Goal: Download file/media

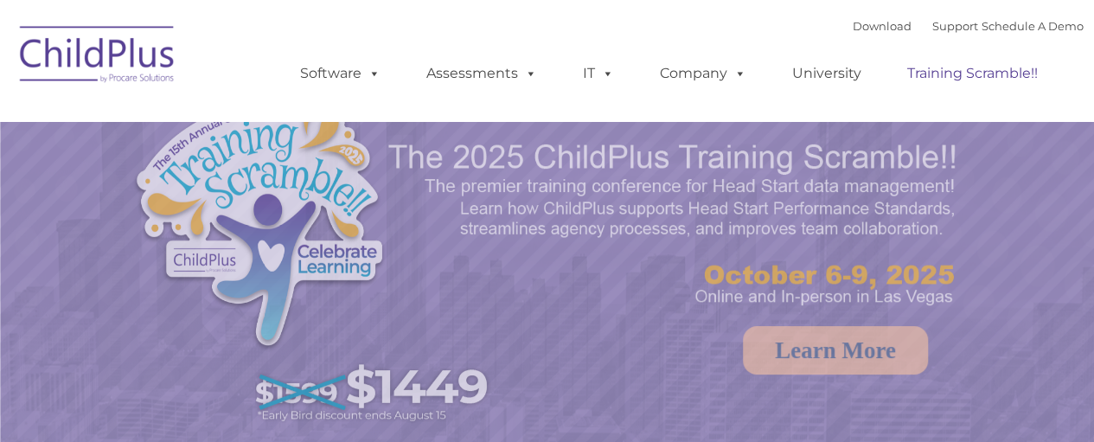
select select "MEDIUM"
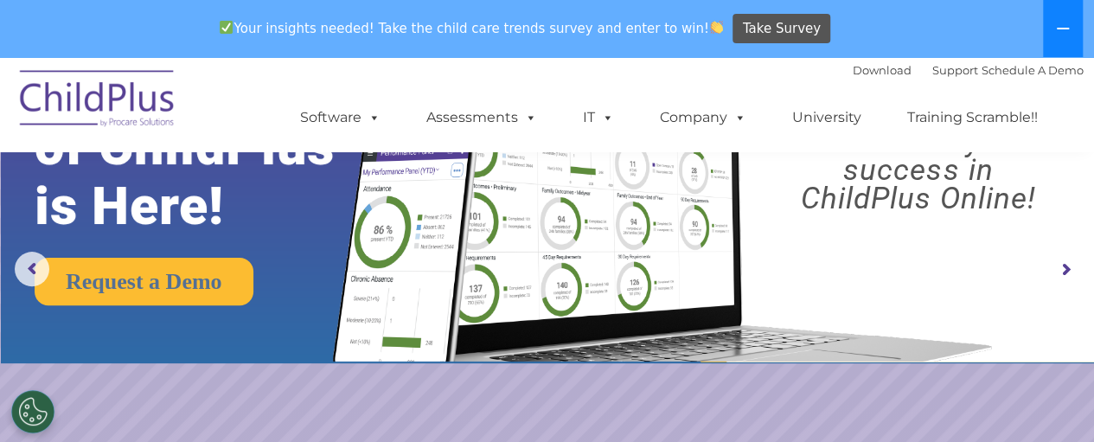
scroll to position [126, 0]
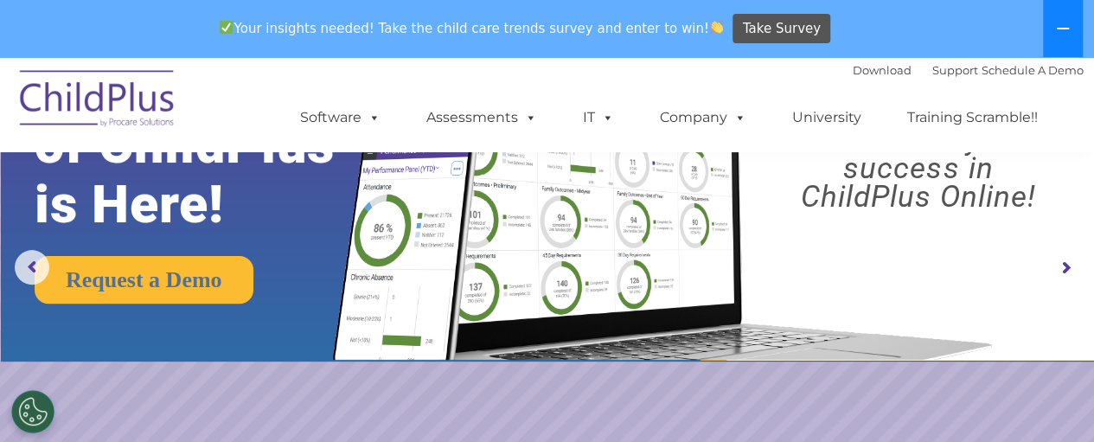
click at [1050, 42] on button at bounding box center [1063, 28] width 40 height 57
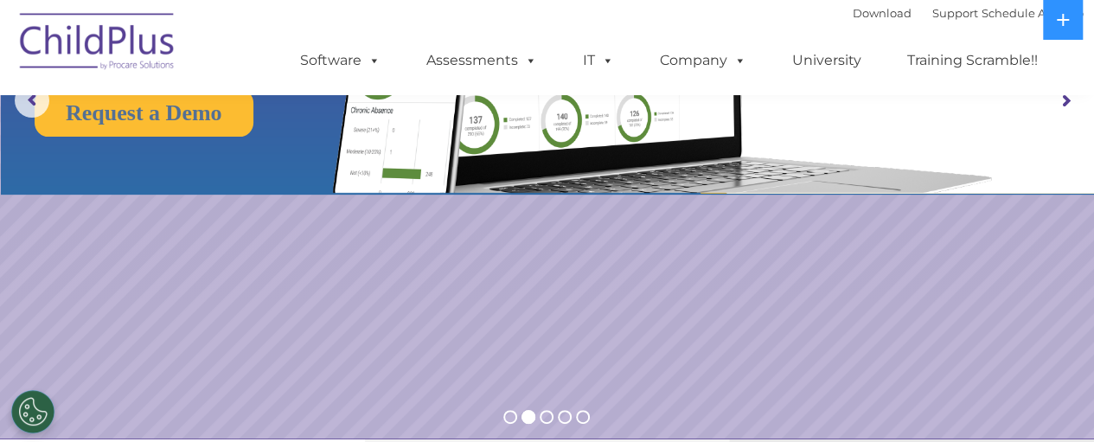
scroll to position [0, 0]
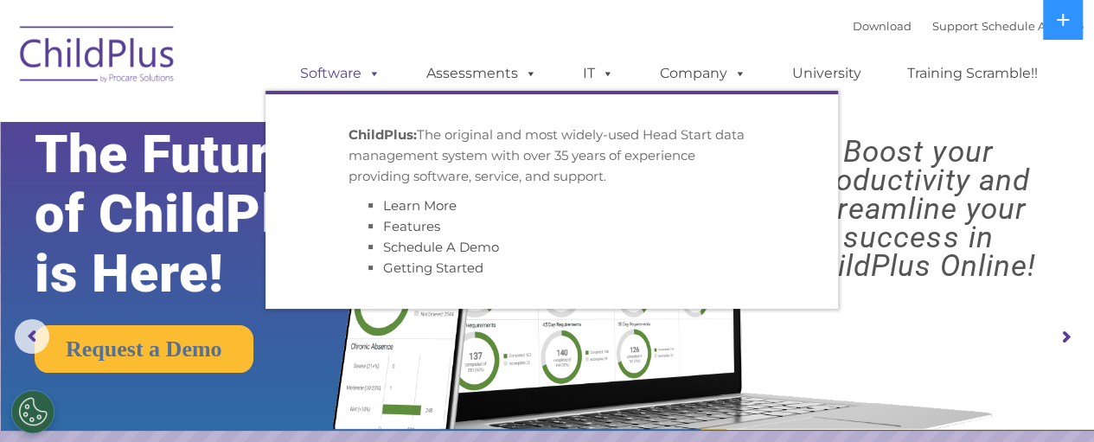
click at [368, 70] on span at bounding box center [370, 73] width 19 height 16
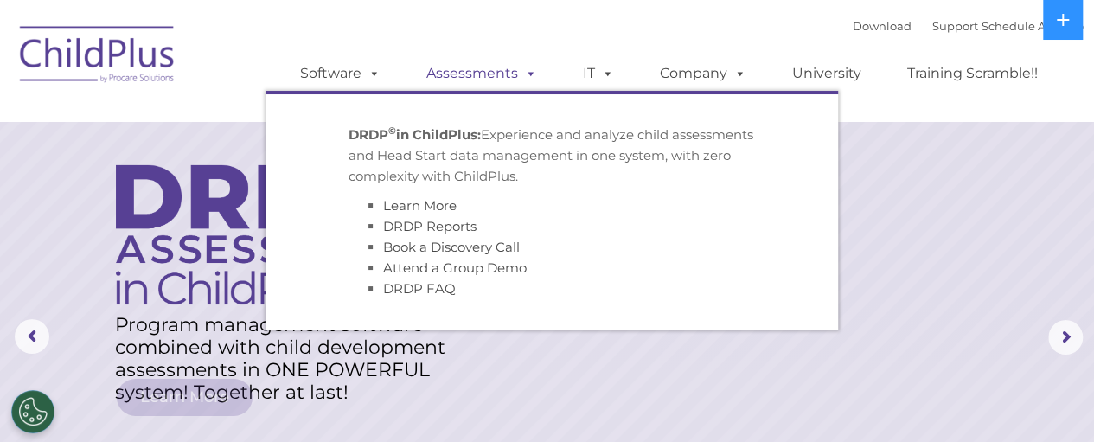
click at [470, 73] on link "Assessments" at bounding box center [481, 73] width 145 height 35
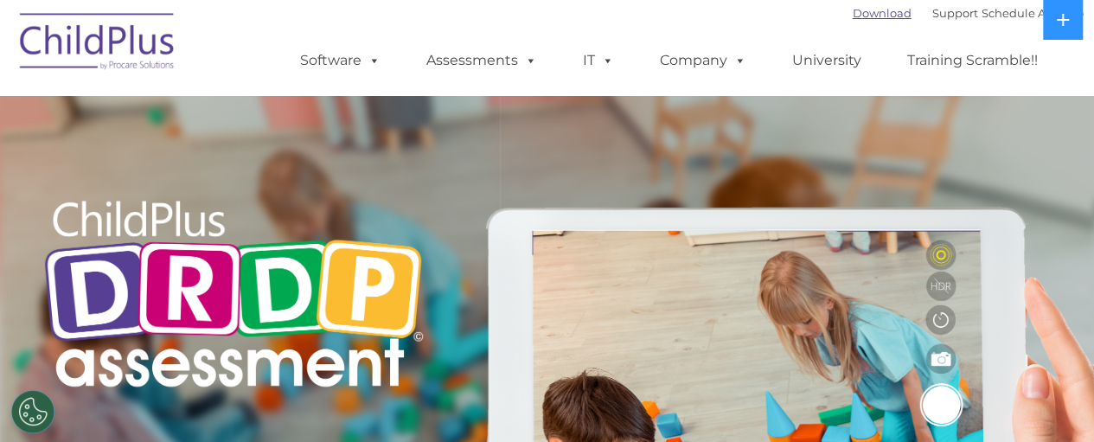
click at [859, 6] on link "Download" at bounding box center [882, 13] width 59 height 14
